Goal: Navigation & Orientation: Go to known website

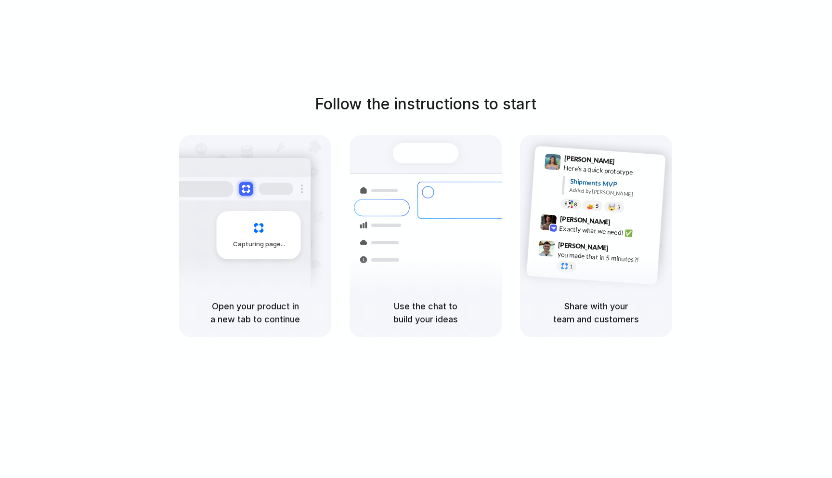
click at [252, 231] on div "Capturing page" at bounding box center [259, 235] width 84 height 48
